Goal: Find specific page/section: Find specific page/section

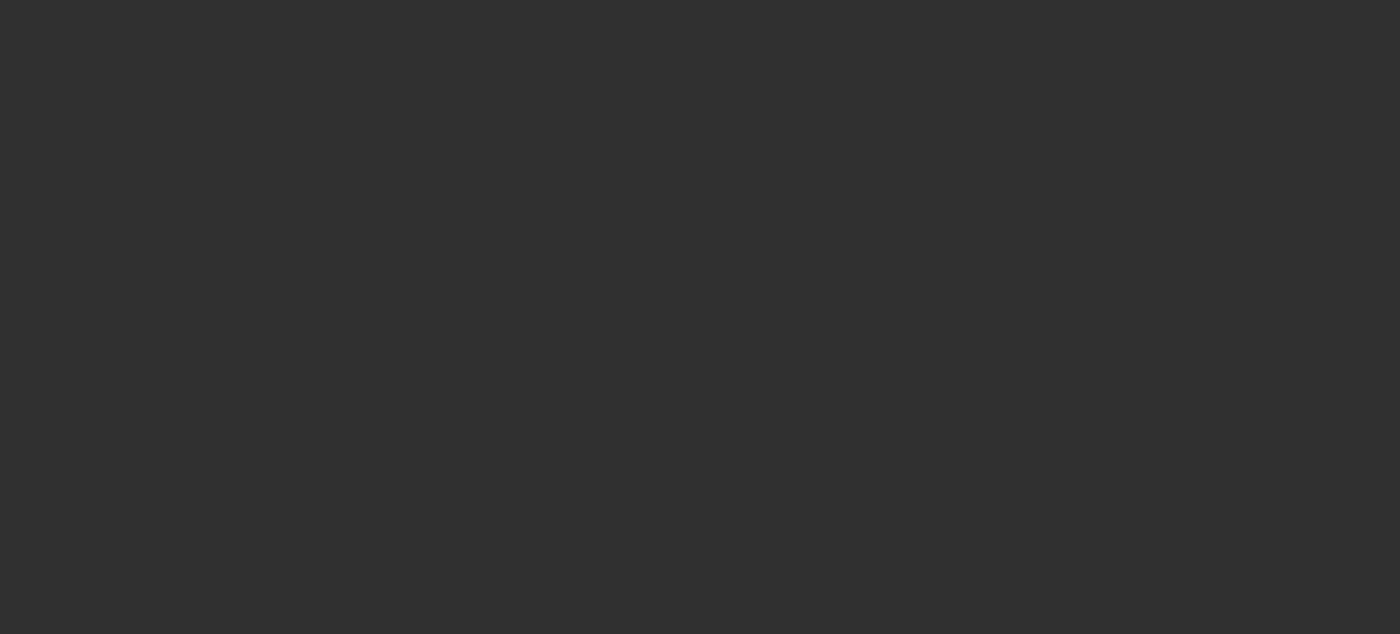
select select "10"
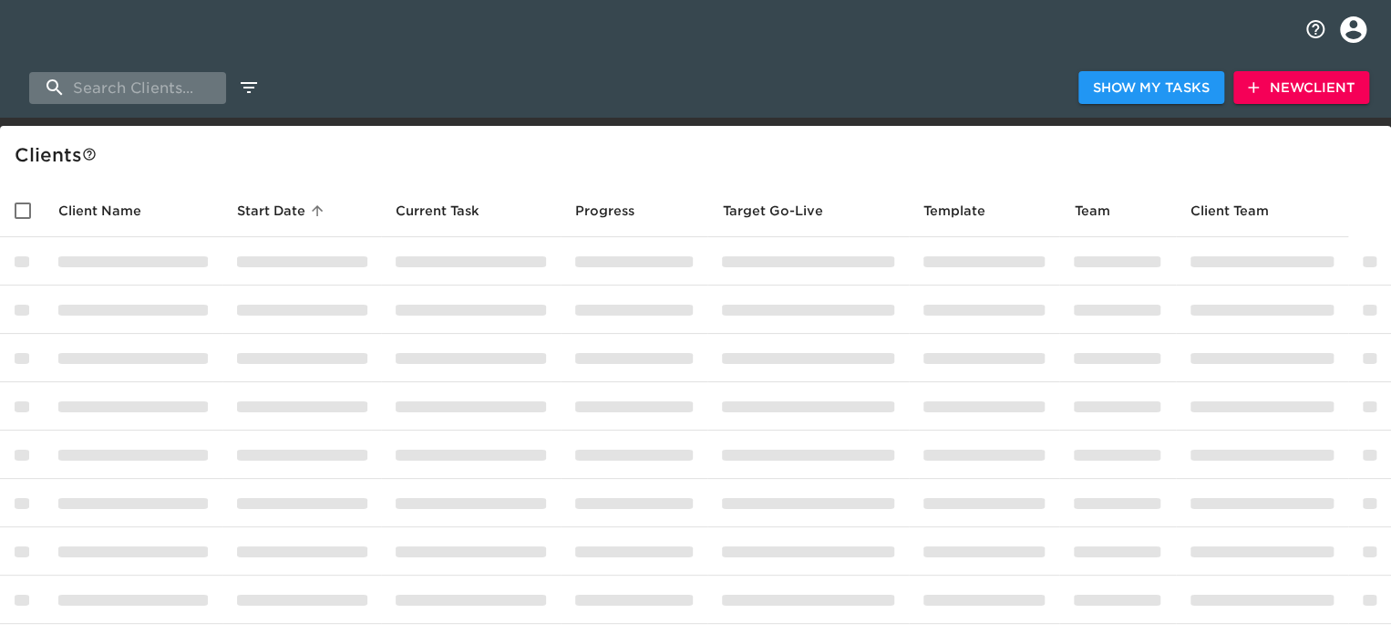
click at [155, 87] on input "search" at bounding box center [127, 88] width 197 height 32
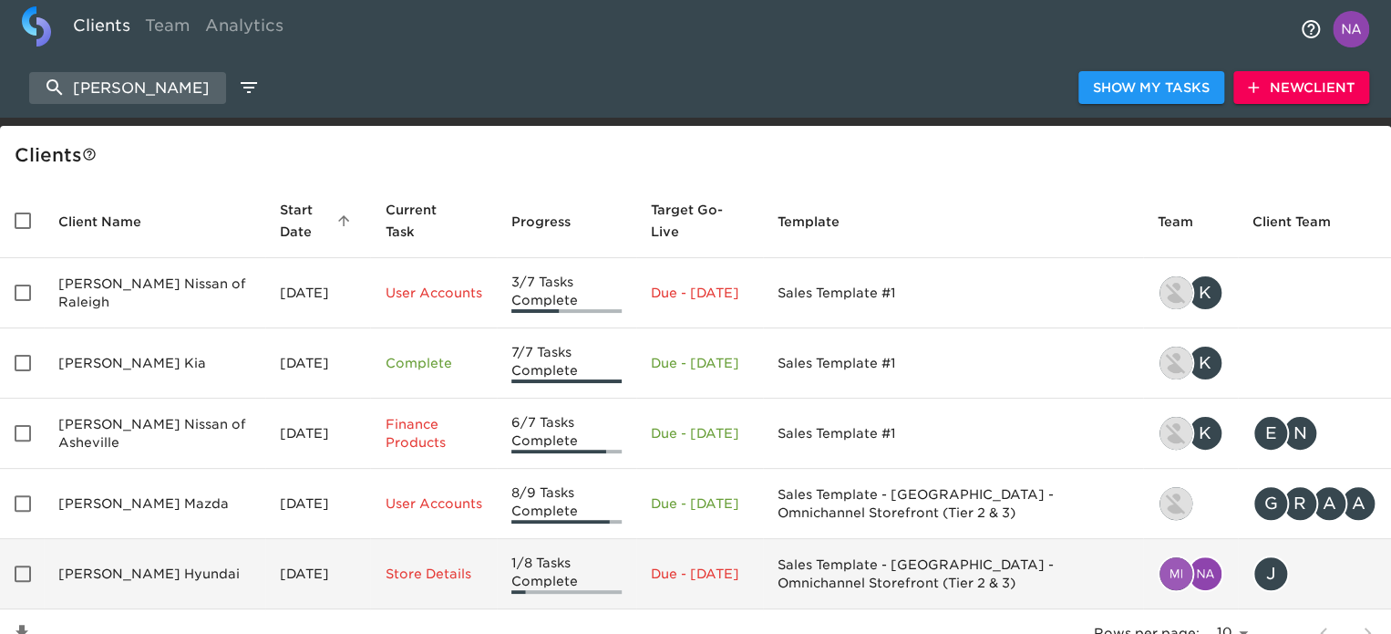
type input "[PERSON_NAME]"
click at [179, 543] on td "[PERSON_NAME] Hyundai" at bounding box center [155, 574] width 222 height 70
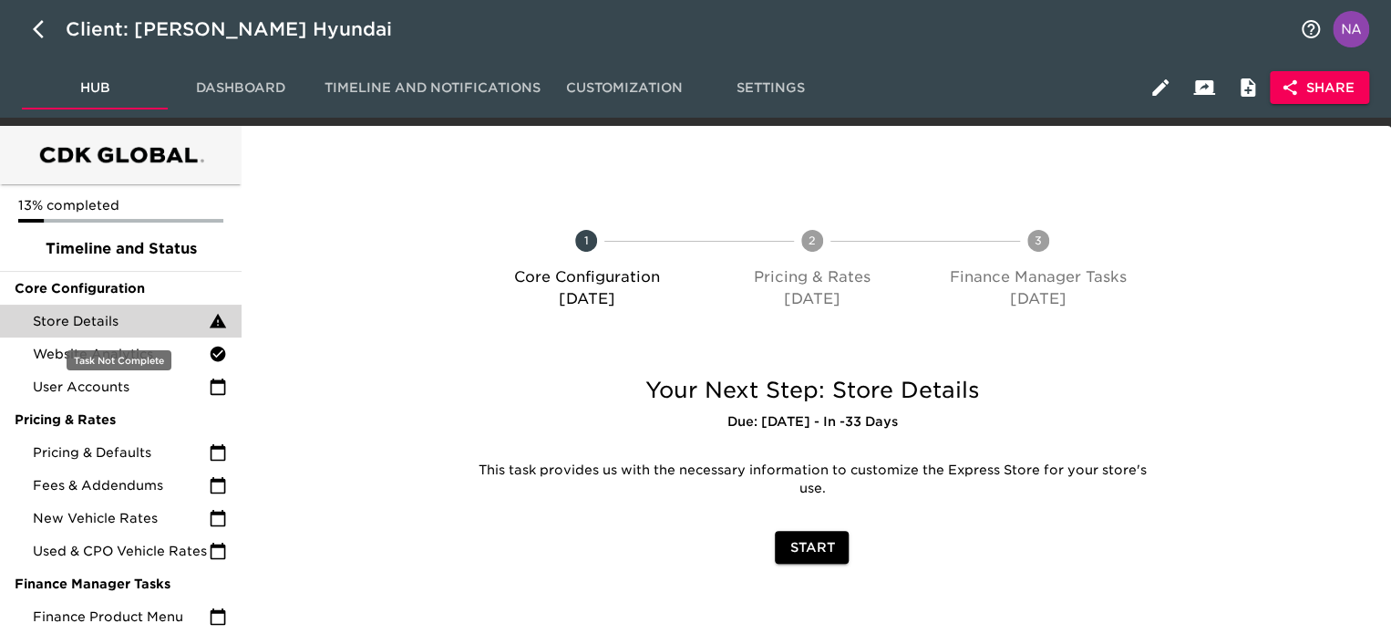
click at [130, 313] on span "Store Details" at bounding box center [121, 321] width 176 height 18
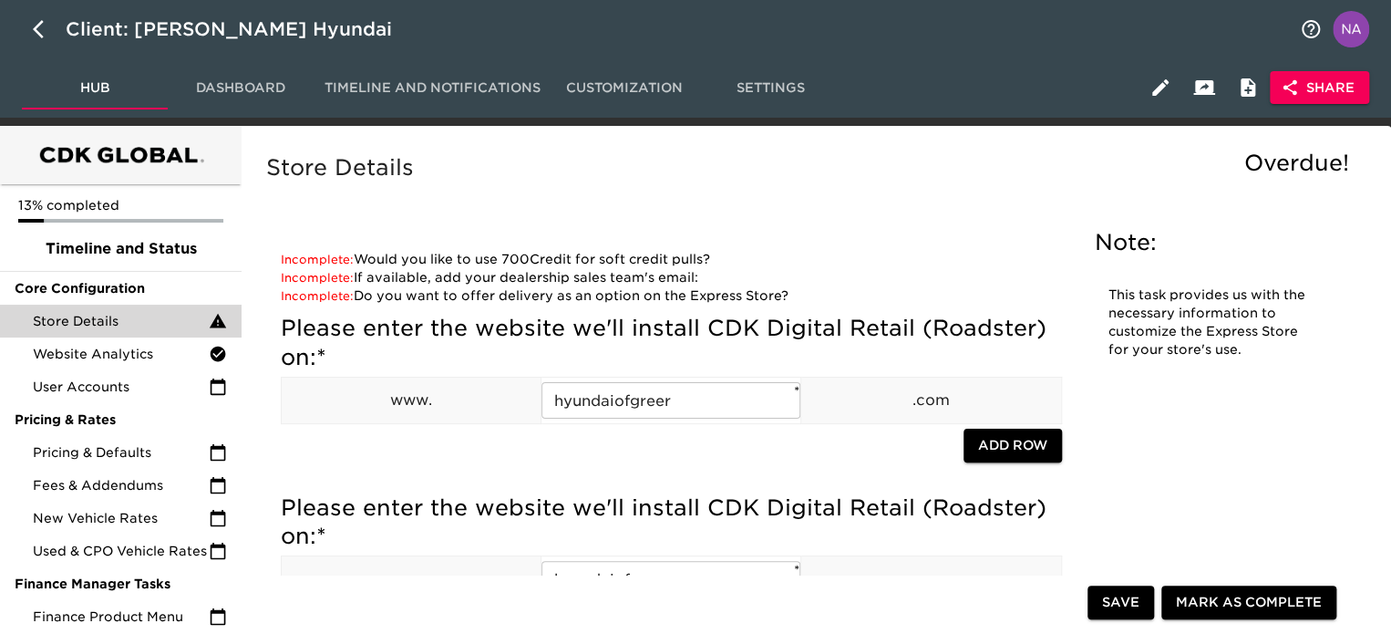
click at [919, 156] on h5 "Store Details" at bounding box center [812, 167] width 1092 height 29
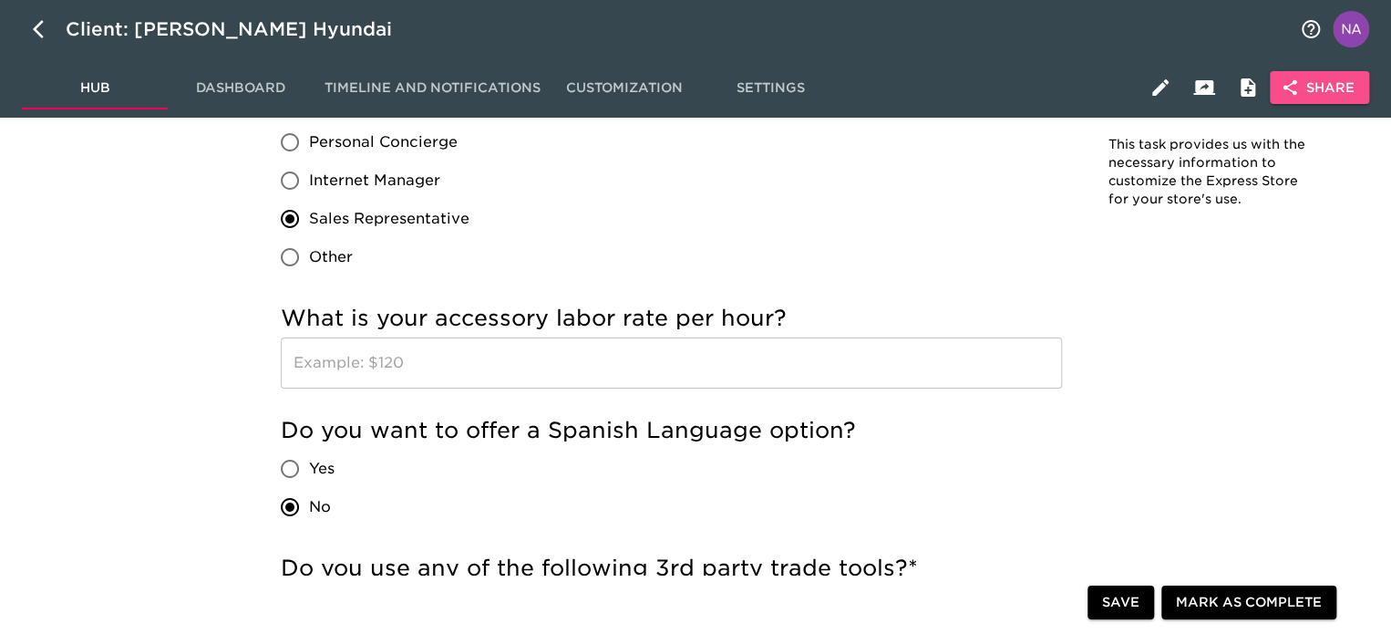
click at [1302, 84] on span "Share" at bounding box center [1319, 88] width 70 height 23
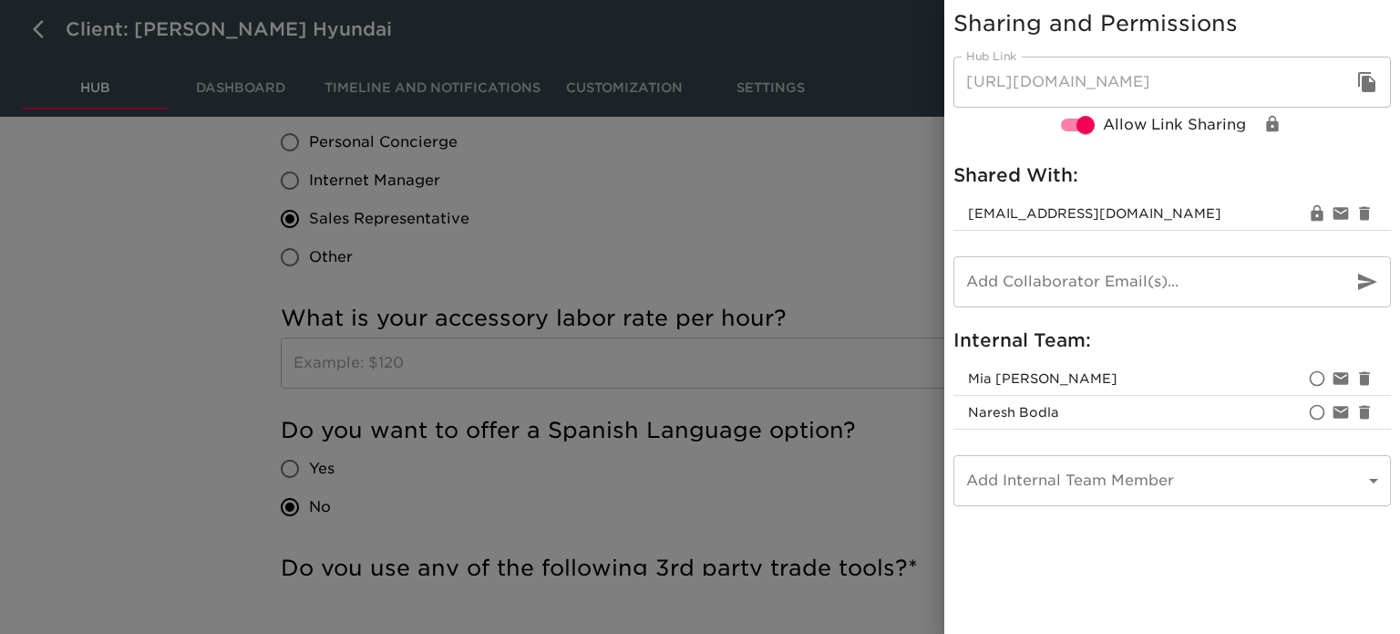
click at [803, 170] on div at bounding box center [700, 317] width 1400 height 634
